Goal: Task Accomplishment & Management: Use online tool/utility

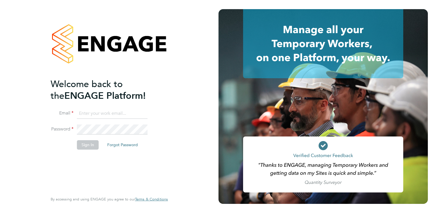
type input "lucy.jolley@servicecare.org.uk"
click at [96, 144] on button "Sign In" at bounding box center [88, 144] width 22 height 9
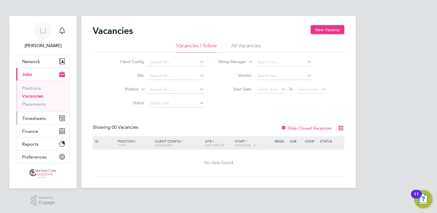
click at [41, 117] on span "Timesheets" at bounding box center [34, 118] width 24 height 5
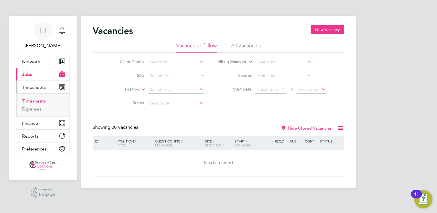
click at [32, 102] on link "Timesheets" at bounding box center [34, 100] width 24 height 5
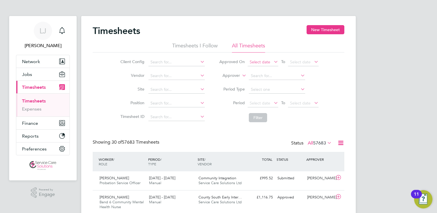
click at [261, 61] on span "Select date" at bounding box center [260, 61] width 21 height 5
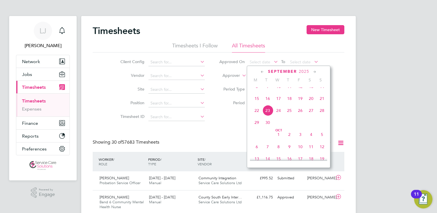
drag, startPoint x: 257, startPoint y: 104, endPoint x: 279, endPoint y: 90, distance: 25.9
click at [258, 103] on span "15" at bounding box center [256, 98] width 11 height 11
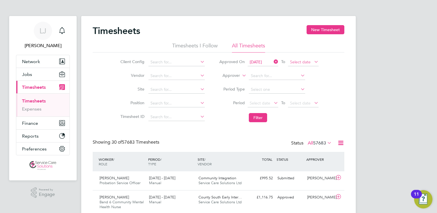
click at [305, 60] on span "Select date" at bounding box center [300, 61] width 21 height 5
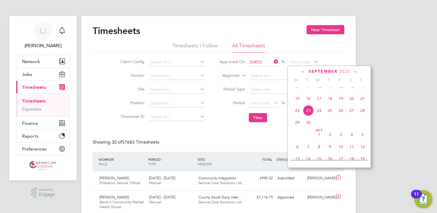
click at [365, 104] on span "21" at bounding box center [362, 98] width 11 height 11
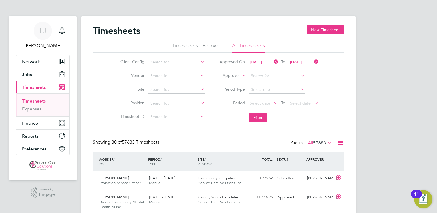
click at [338, 142] on icon at bounding box center [340, 142] width 7 height 7
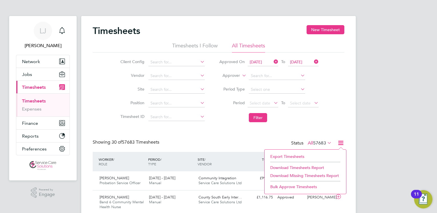
click at [294, 156] on li "Export Timesheets" at bounding box center [305, 157] width 76 height 8
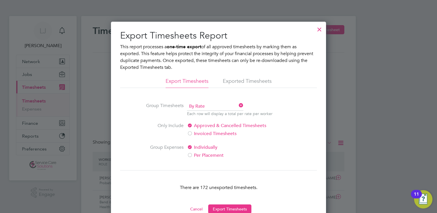
click at [231, 209] on button "Export Timesheets" at bounding box center [229, 209] width 43 height 9
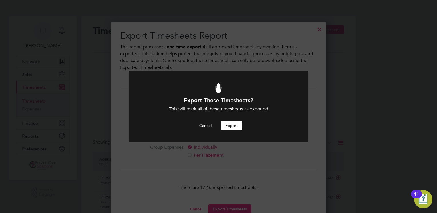
click at [234, 127] on button "Export" at bounding box center [231, 125] width 21 height 9
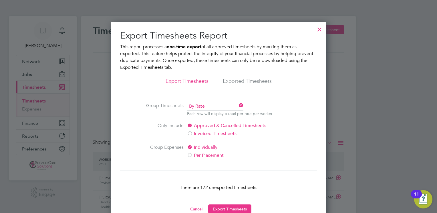
click at [234, 210] on button "Export Timesheets" at bounding box center [229, 209] width 43 height 9
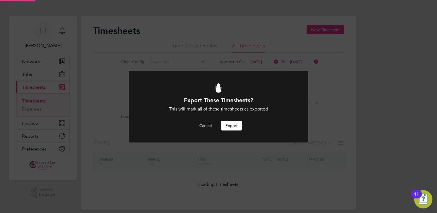
click at [226, 125] on button "Export" at bounding box center [231, 125] width 21 height 9
